Goal: Task Accomplishment & Management: Use online tool/utility

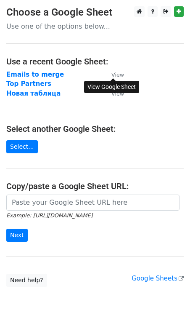
click at [120, 75] on small "View" at bounding box center [117, 75] width 13 height 6
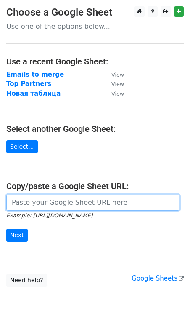
click at [25, 206] on input "url" at bounding box center [92, 202] width 173 height 16
paste input "https://docs.google.com/spreadsheets/d/1seq7XgdUTEERFp-9oYL7Pyr2-yC6MAY5lut9BQR…"
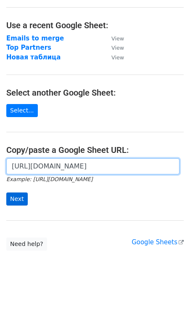
type input "https://docs.google.com/spreadsheets/d/1seq7XgdUTEERFp-9oYL7Pyr2-yC6MAY5lut9BQR…"
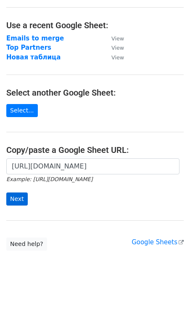
scroll to position [0, 0]
click at [13, 202] on input "Next" at bounding box center [16, 198] width 21 height 13
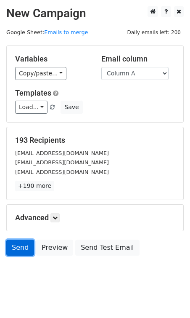
click at [17, 249] on link "Send" at bounding box center [20, 247] width 28 height 16
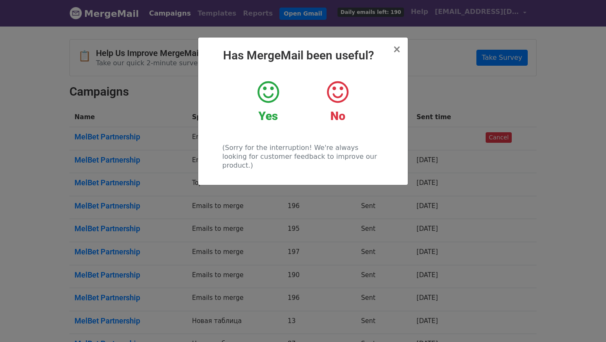
click at [265, 119] on strong "Yes" at bounding box center [267, 116] width 19 height 14
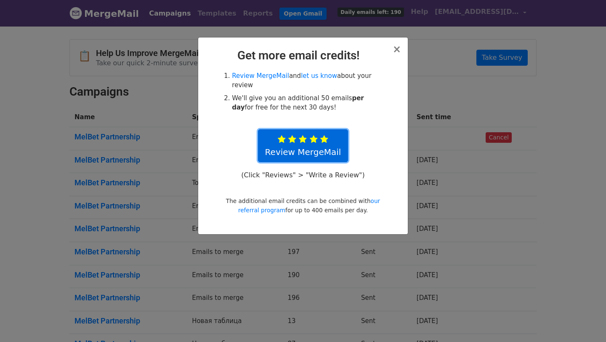
click at [324, 139] on icon at bounding box center [324, 139] width 8 height 8
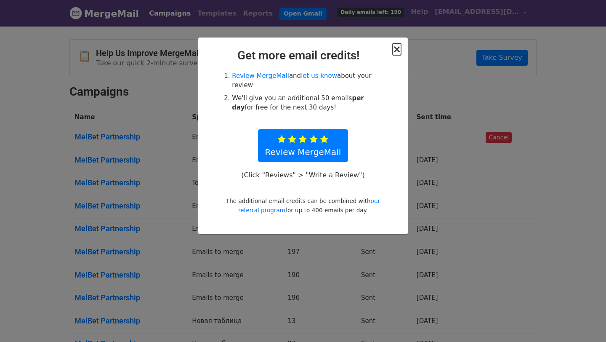
click at [396, 50] on span "×" at bounding box center [397, 49] width 8 height 12
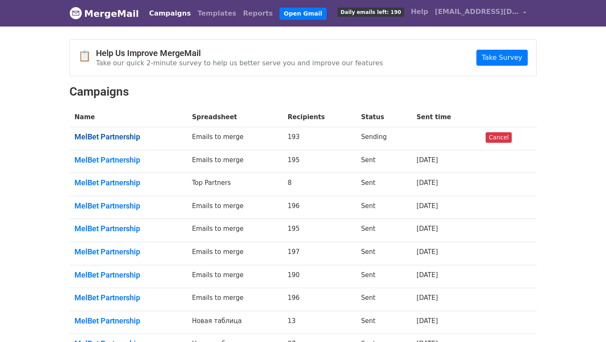
click at [86, 138] on link "MelBet Partnership" at bounding box center [127, 136] width 107 height 9
